Goal: Transaction & Acquisition: Purchase product/service

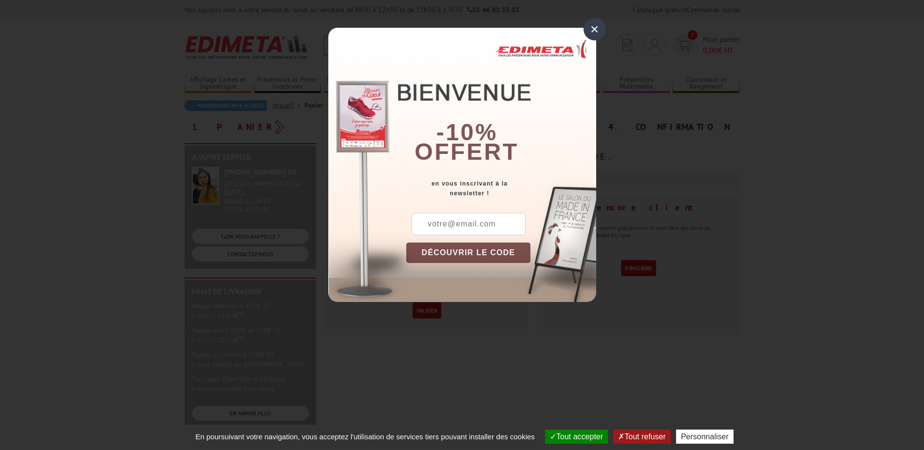
click at [593, 32] on div "×" at bounding box center [595, 29] width 22 height 22
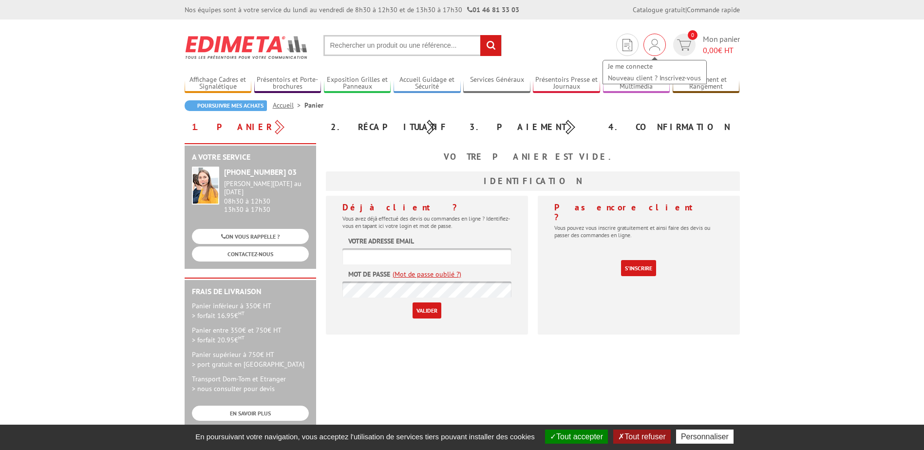
click at [656, 45] on img at bounding box center [655, 45] width 11 height 12
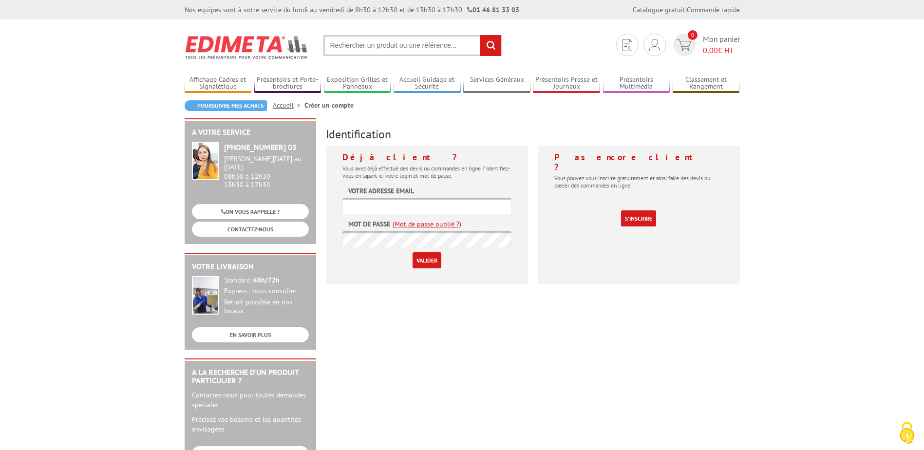
click at [358, 206] on input "text" at bounding box center [427, 206] width 169 height 16
type input "margot.dubreuil@theatrepublicmontreuil.com"
click at [413, 252] on input "Valider" at bounding box center [427, 260] width 29 height 16
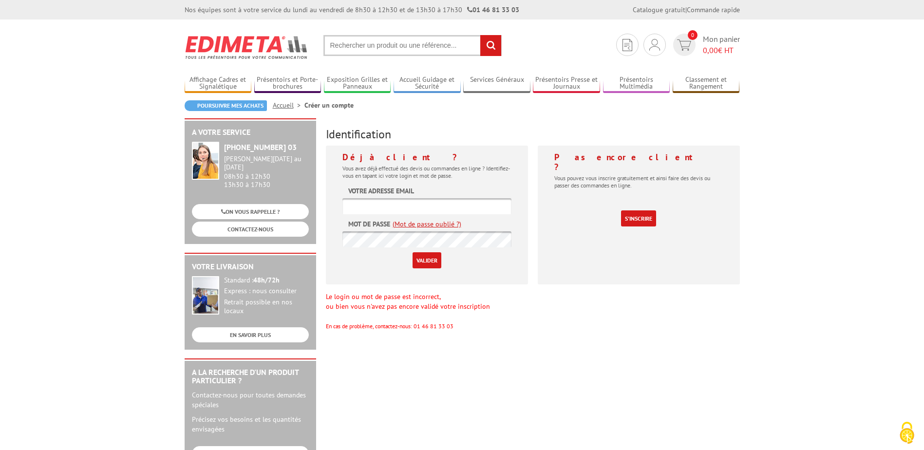
drag, startPoint x: 449, startPoint y: 208, endPoint x: 454, endPoint y: 211, distance: 5.7
click at [449, 207] on input "text" at bounding box center [427, 206] width 169 height 16
type input "communication@theatrepublicmontreuil.com"
click at [413, 252] on input "Valider" at bounding box center [427, 260] width 29 height 16
click at [655, 41] on img at bounding box center [655, 45] width 11 height 12
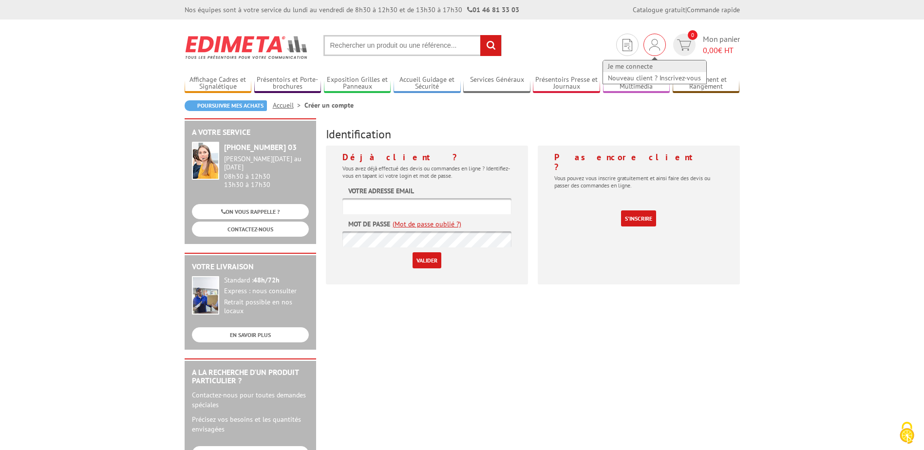
click at [641, 66] on link "Je me connecte" at bounding box center [654, 66] width 103 height 12
click at [424, 211] on input "text" at bounding box center [427, 206] width 169 height 16
type input "[PERSON_NAME][EMAIL_ADDRESS][DOMAIN_NAME]"
click at [415, 220] on link "(Mot de passe oublié ?)" at bounding box center [427, 224] width 69 height 10
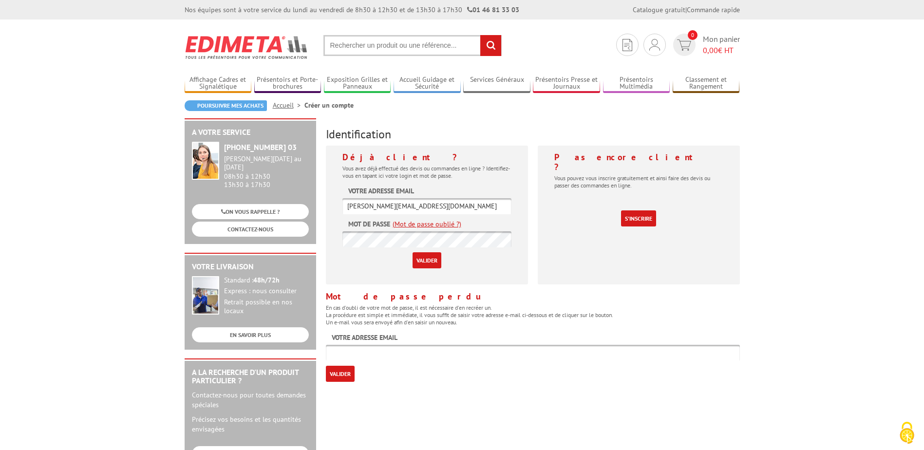
click at [370, 358] on input "text" at bounding box center [533, 353] width 414 height 16
drag, startPoint x: 487, startPoint y: 204, endPoint x: 311, endPoint y: 209, distance: 175.5
click at [311, 209] on div "A votre service +33 (0)1 46 81 33 03 Du Lundi au Vendredi 08h30 à 12h30 13h30 à…" at bounding box center [462, 377] width 565 height 519
click at [402, 351] on input "text" at bounding box center [533, 353] width 414 height 16
paste input "[PERSON_NAME][EMAIL_ADDRESS][DOMAIN_NAME]"
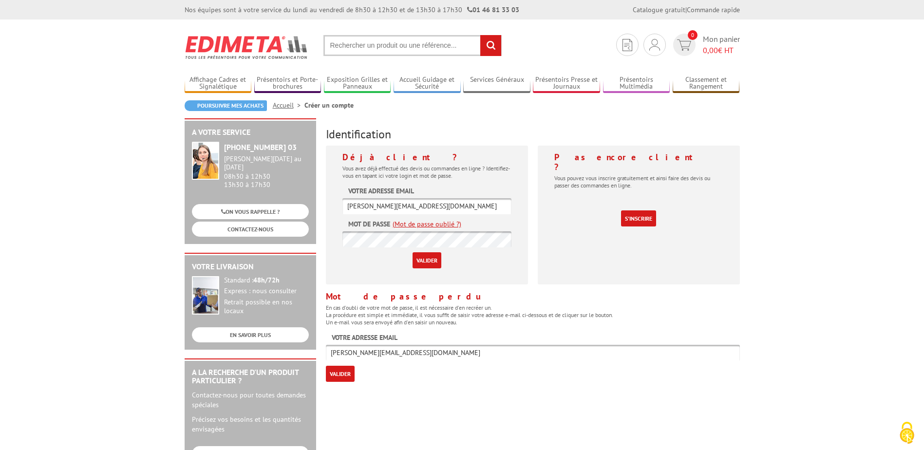
type input "[PERSON_NAME][EMAIL_ADDRESS][DOMAIN_NAME]"
click at [332, 372] on input "Valider" at bounding box center [340, 374] width 29 height 16
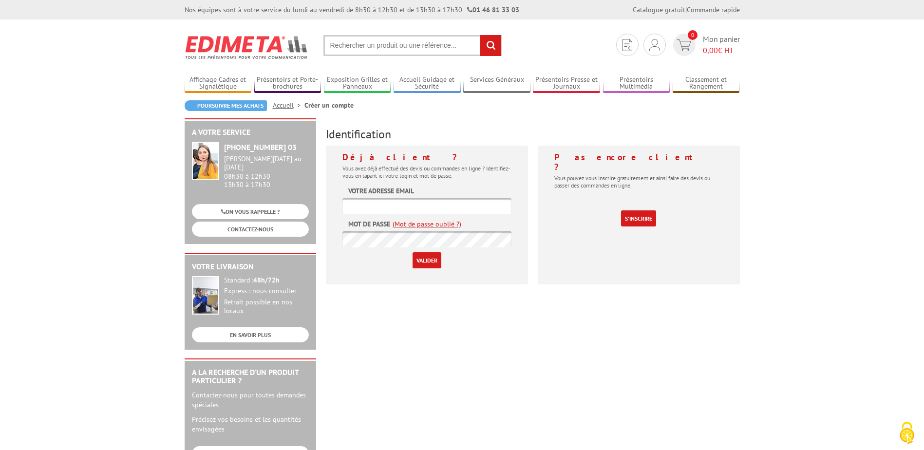
click at [458, 202] on input "text" at bounding box center [427, 206] width 169 height 16
type input "[PERSON_NAME][EMAIL_ADDRESS][DOMAIN_NAME]"
click at [430, 225] on link "(Mot de passe oublié ?)" at bounding box center [427, 224] width 69 height 10
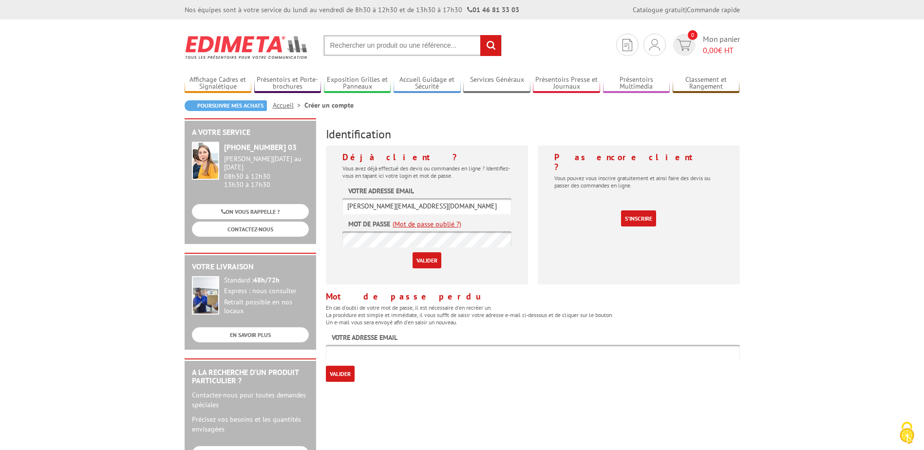
click at [425, 259] on input "Valider" at bounding box center [427, 260] width 29 height 16
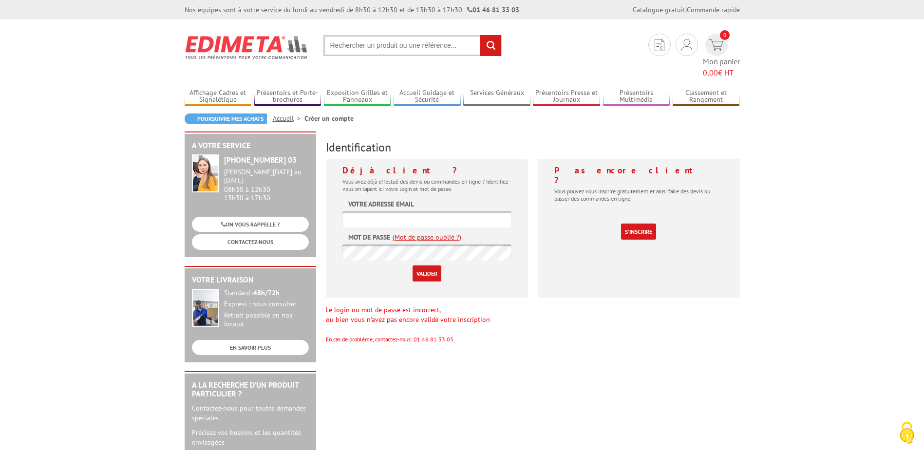
click at [433, 211] on input "text" at bounding box center [427, 219] width 169 height 16
type input "[PERSON_NAME][EMAIL_ADDRESS][DOMAIN_NAME]"
click at [413, 266] on input "Valider" at bounding box center [427, 274] width 29 height 16
click at [441, 266] on input "Valider" at bounding box center [427, 274] width 29 height 16
click at [437, 266] on input "Valider" at bounding box center [427, 274] width 29 height 16
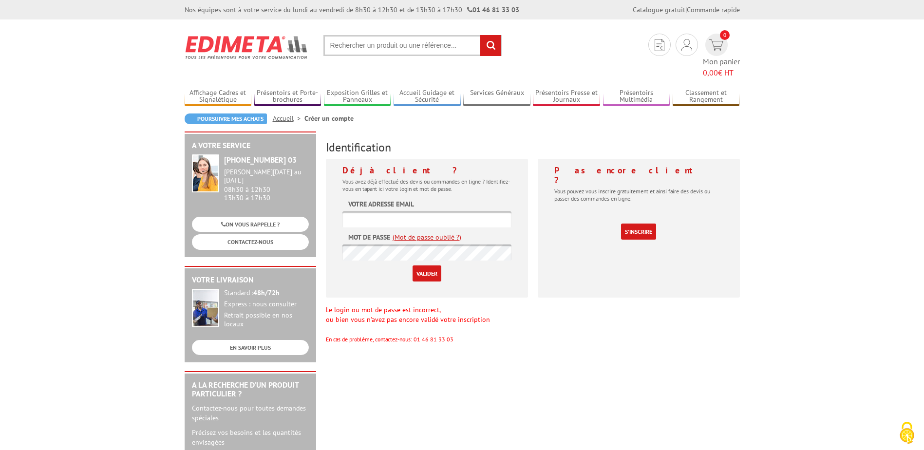
click at [401, 211] on input "text" at bounding box center [427, 219] width 169 height 16
type input "[PERSON_NAME][EMAIL_ADDRESS][DOMAIN_NAME]"
click at [424, 266] on input "Valider" at bounding box center [427, 274] width 29 height 16
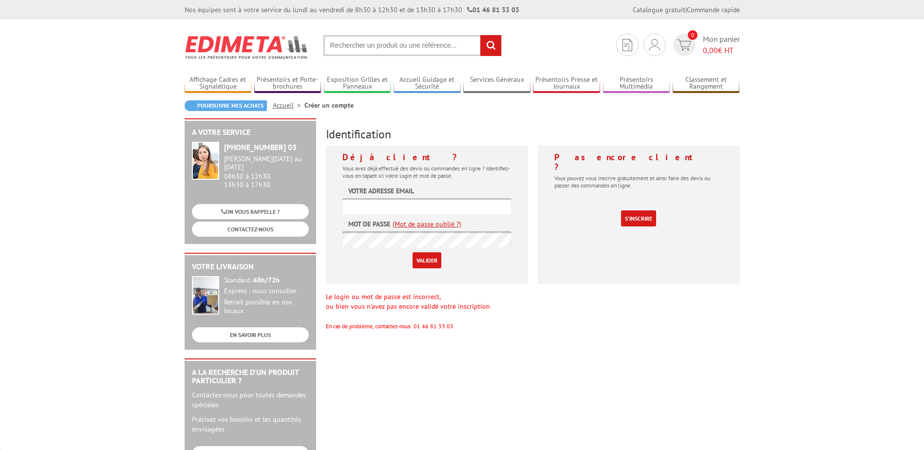
click at [424, 262] on input "Valider" at bounding box center [427, 260] width 29 height 16
click at [450, 210] on input "text" at bounding box center [427, 206] width 169 height 16
type input "[PERSON_NAME][EMAIL_ADDRESS][DOMAIN_NAME]"
click at [413, 252] on input "Valider" at bounding box center [427, 260] width 29 height 16
click at [403, 213] on input "text" at bounding box center [427, 206] width 169 height 16
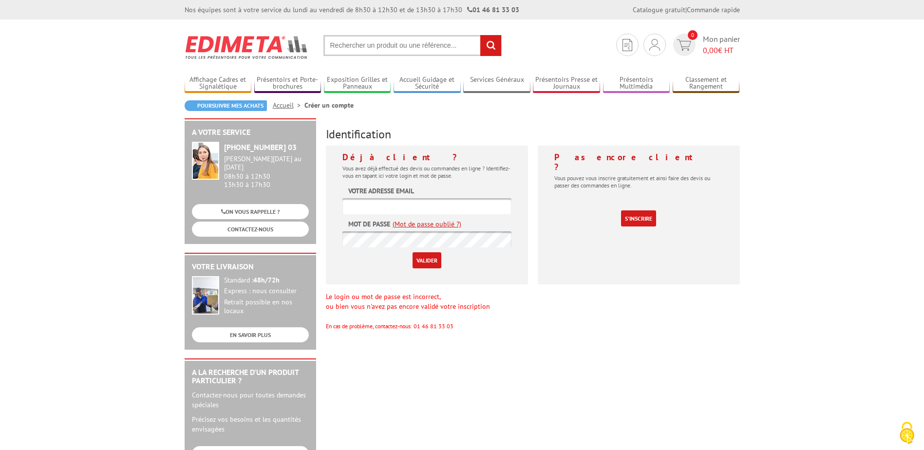
type input "[PERSON_NAME][EMAIL_ADDRESS][DOMAIN_NAME]"
click at [438, 263] on input "Valider" at bounding box center [427, 260] width 29 height 16
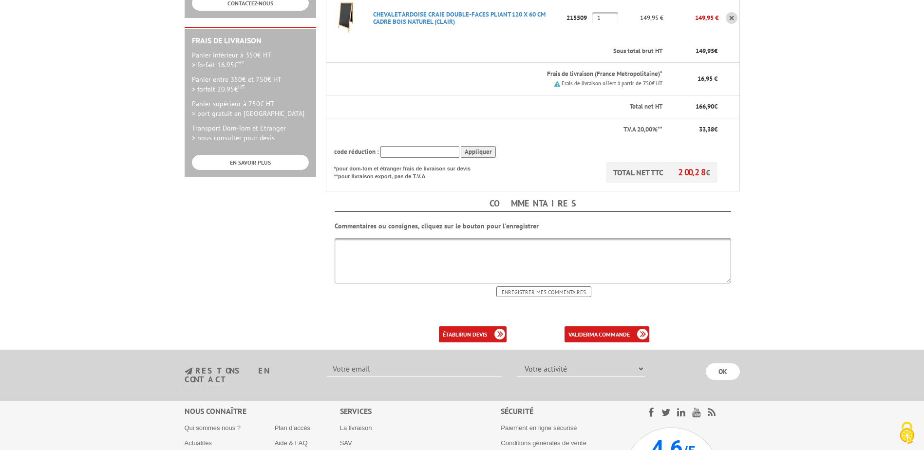
scroll to position [341, 0]
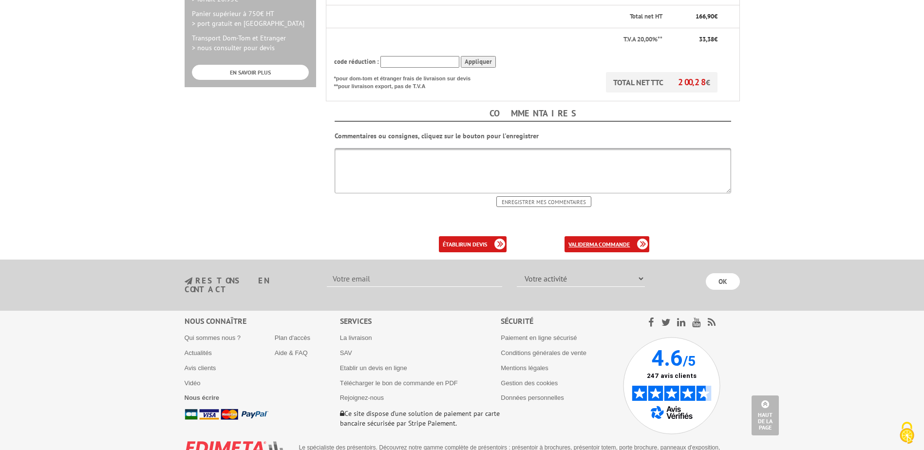
click at [591, 246] on b "ma commande" at bounding box center [610, 244] width 40 height 7
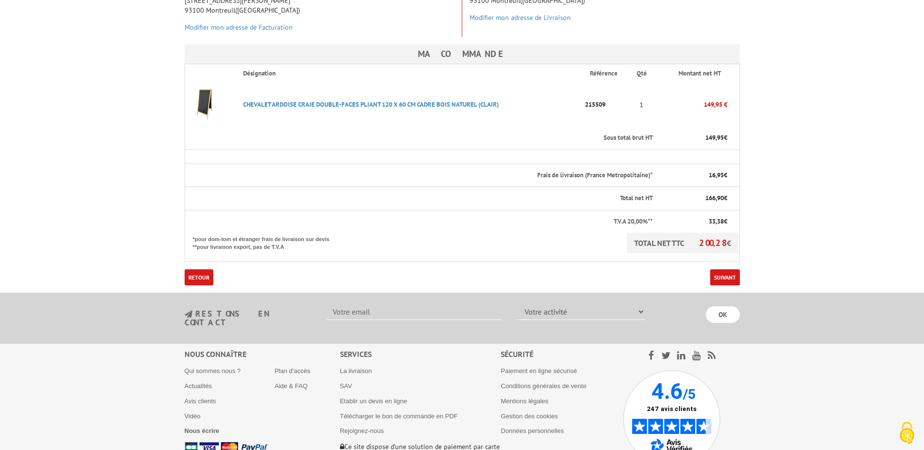
scroll to position [195, 0]
click at [724, 258] on th "TOTAL NET TTC 200,28 € *pour dom-tom et étranger frais de livraison sur devis *…" at bounding box center [462, 246] width 555 height 29
click at [723, 274] on link "Suivant" at bounding box center [725, 277] width 30 height 16
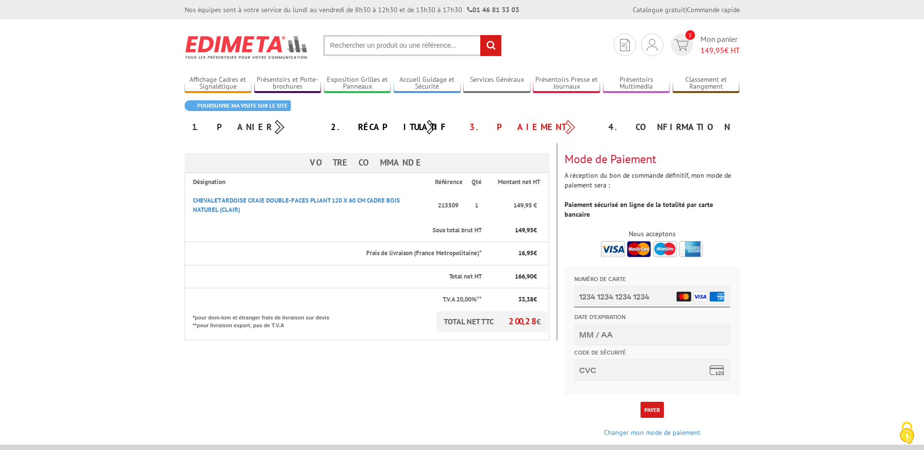
click at [615, 297] on input "Numéro de carte" at bounding box center [652, 297] width 156 height 22
type input "4972 0892 1375 2263"
click at [615, 337] on input "Date d'expiration" at bounding box center [652, 335] width 156 height 22
type input "12/25"
click at [632, 369] on input "Code de sécurité" at bounding box center [652, 370] width 156 height 22
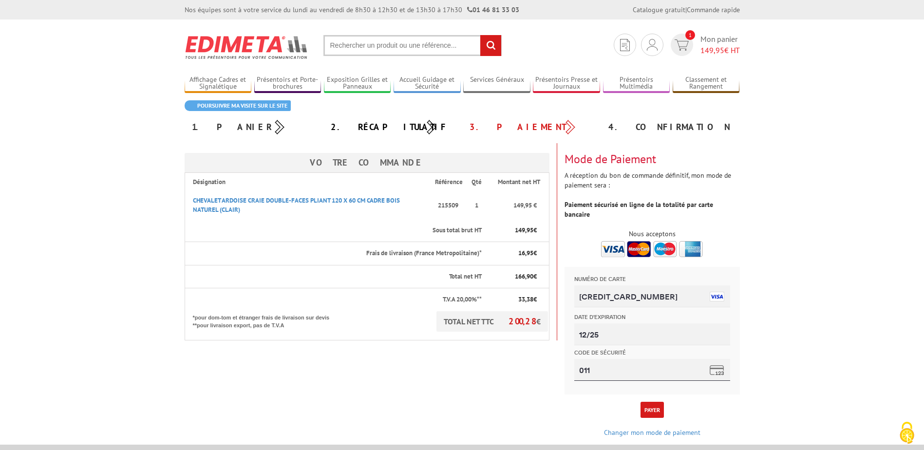
scroll to position [0, 0]
type input "011"
click at [656, 402] on button "Payer" at bounding box center [652, 410] width 23 height 16
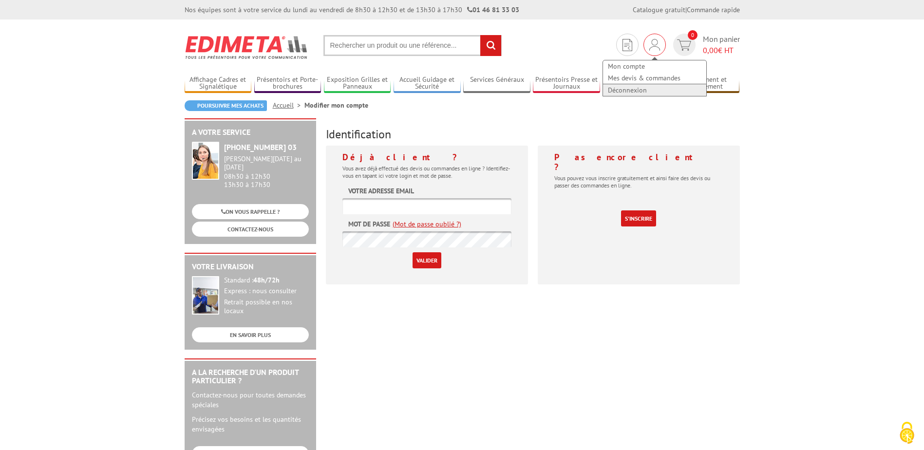
type input "[PERSON_NAME][EMAIL_ADDRESS][DOMAIN_NAME]"
click at [632, 88] on link "Déconnexion" at bounding box center [654, 90] width 103 height 12
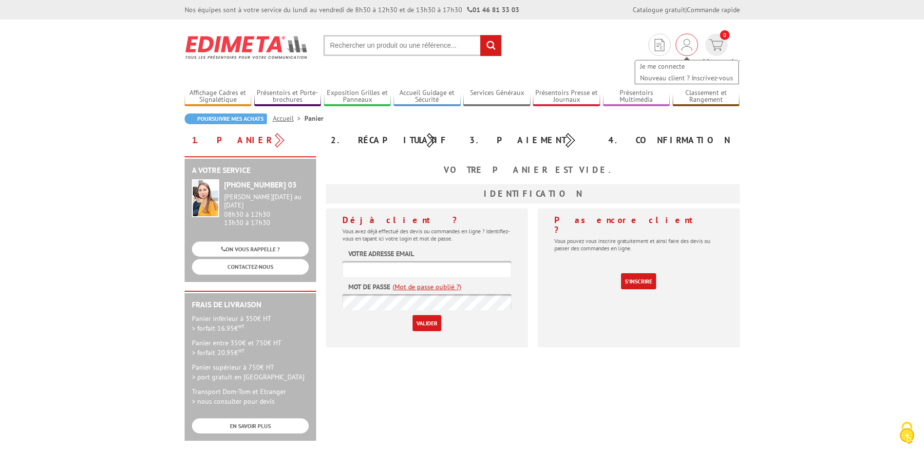
type input "[PERSON_NAME][EMAIL_ADDRESS][DOMAIN_NAME]"
click at [676, 44] on div "Je me connecte Nouveau client ? Inscrivez-vous" at bounding box center [687, 45] width 22 height 22
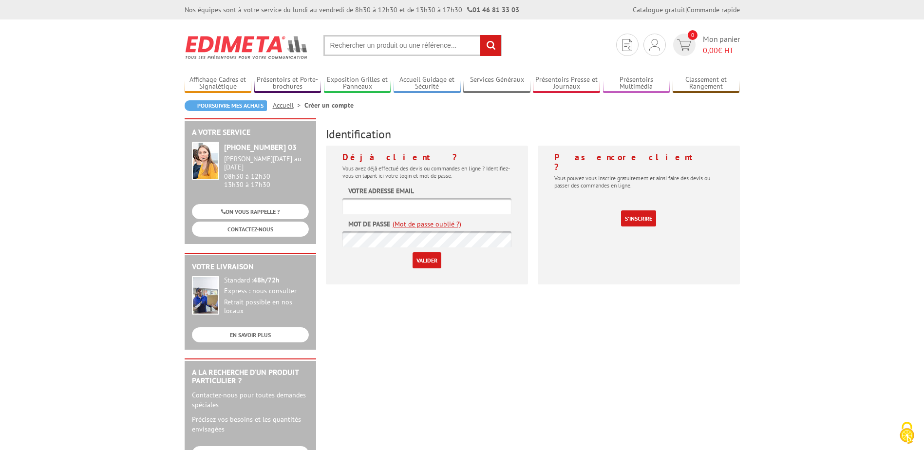
type input "[PERSON_NAME][EMAIL_ADDRESS][DOMAIN_NAME]"
